Goal: Transaction & Acquisition: Purchase product/service

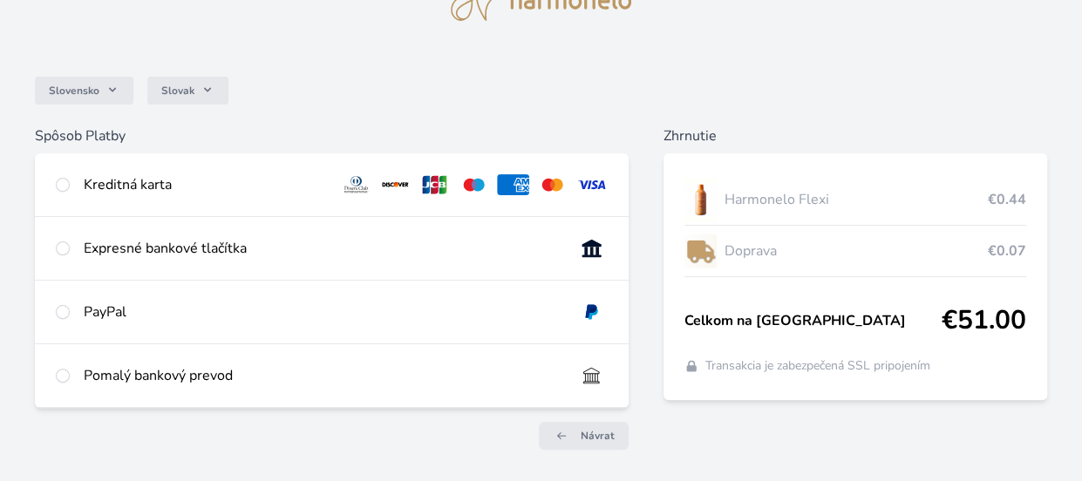
scroll to position [94, 0]
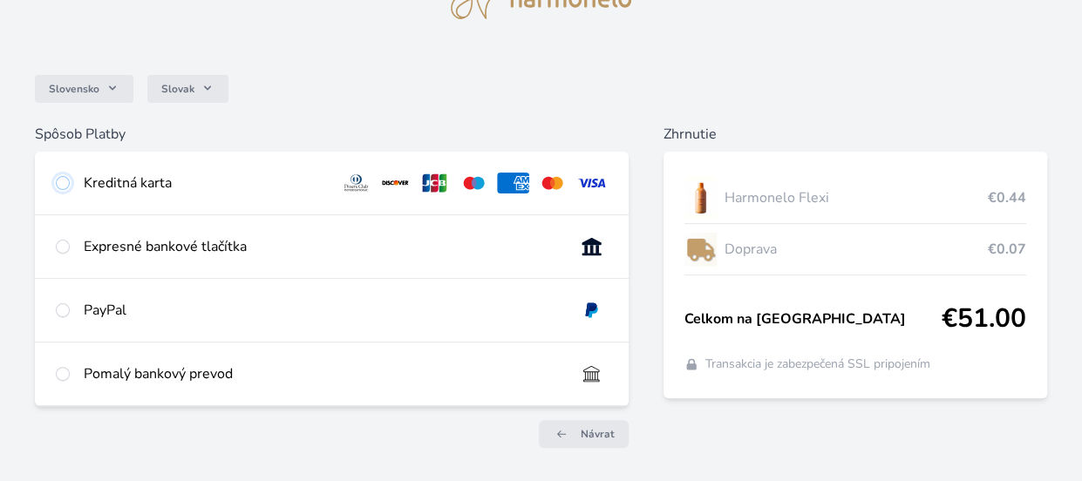
click at [61, 183] on input "radio" at bounding box center [63, 183] width 14 height 14
radio input "true"
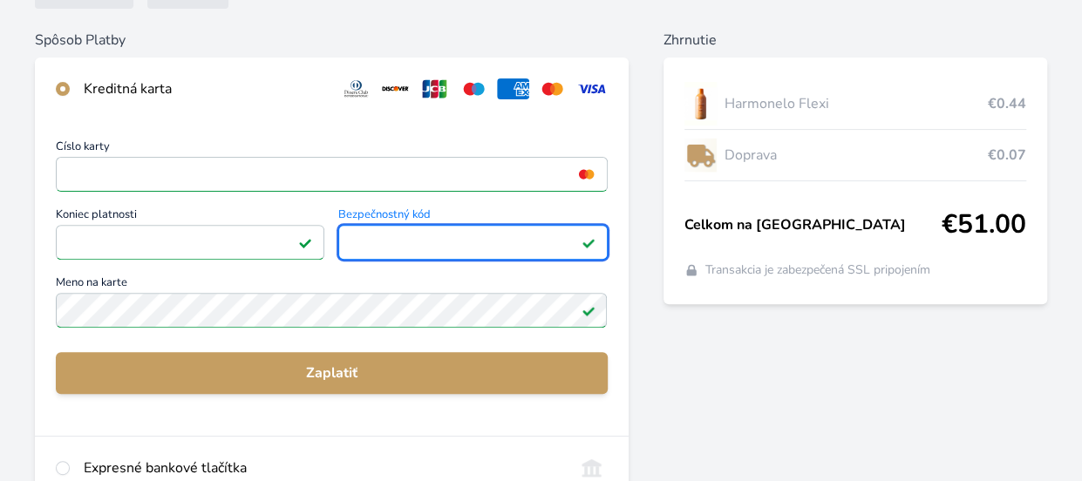
scroll to position [193, 0]
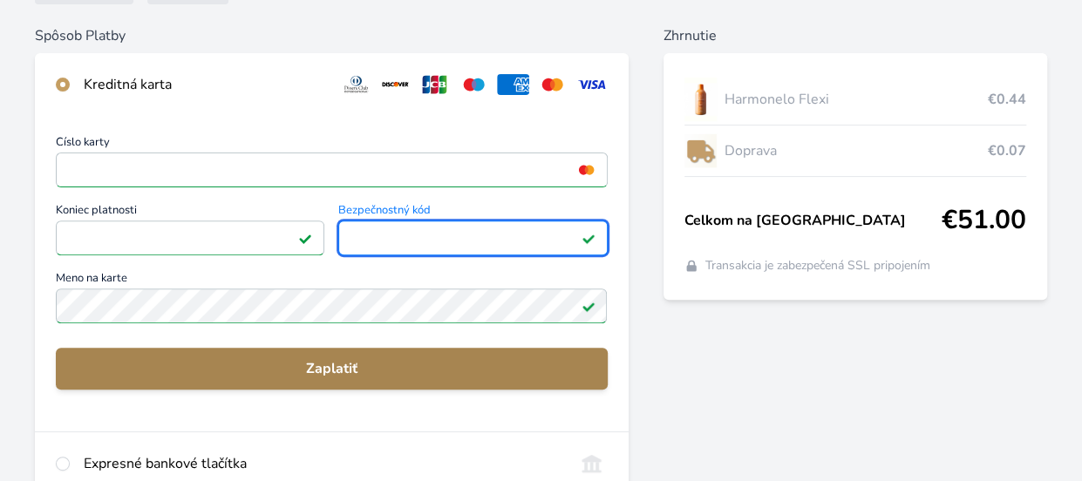
click at [372, 377] on span "Zaplatiť" at bounding box center [332, 368] width 524 height 21
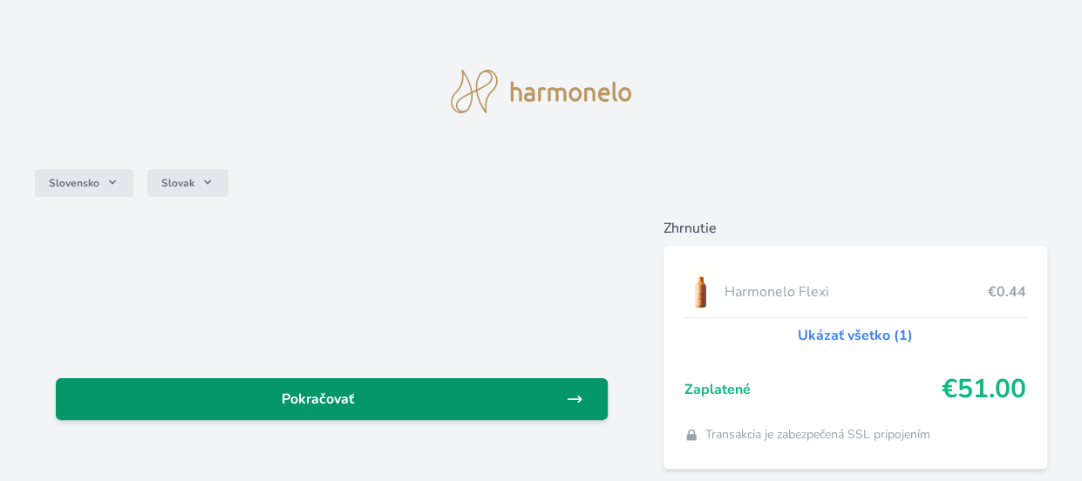
click at [377, 404] on span "Pokračovať" at bounding box center [318, 399] width 496 height 21
